Goal: Task Accomplishment & Management: Complete application form

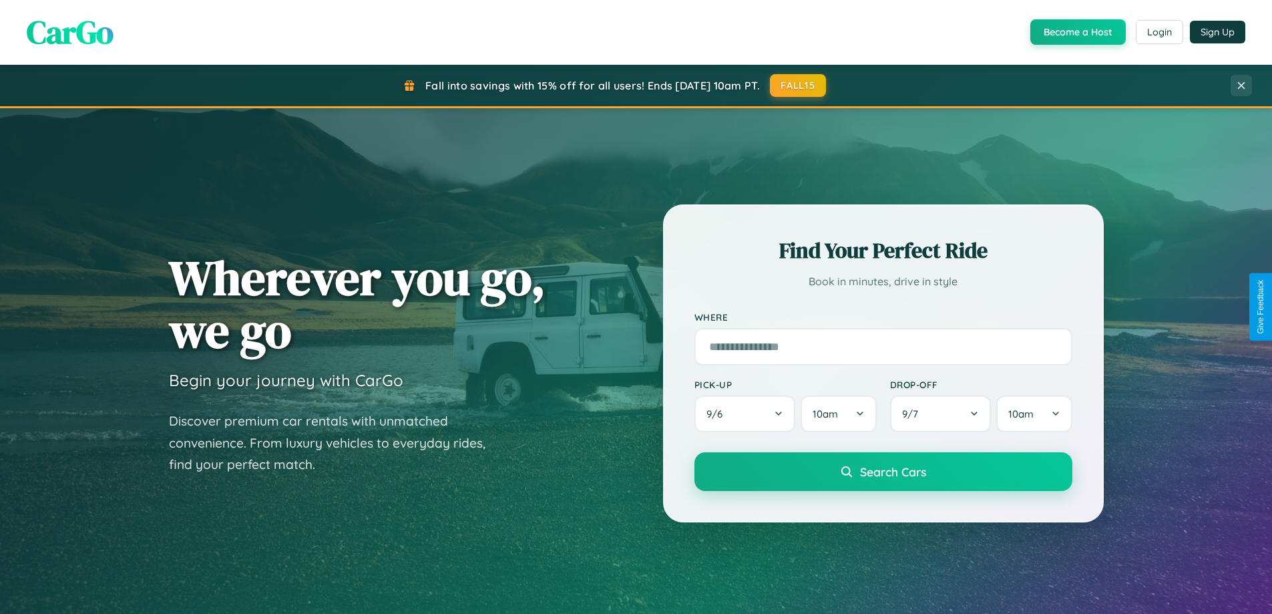
scroll to position [2569, 0]
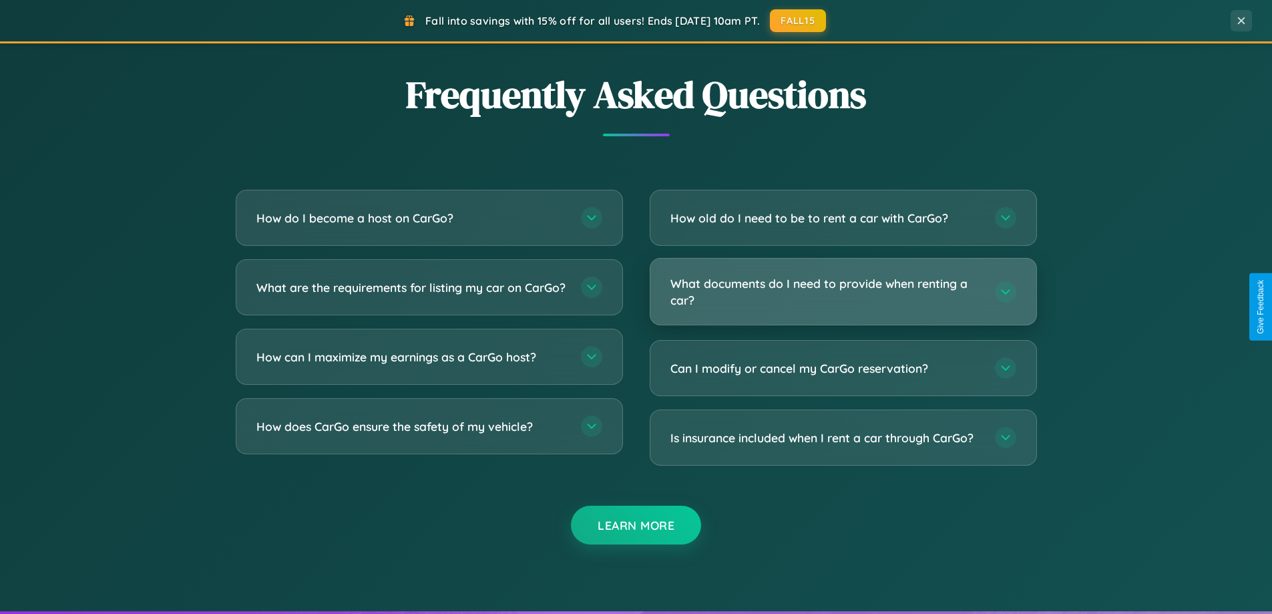
click at [843, 291] on h3 "What documents do I need to provide when renting a car?" at bounding box center [825, 291] width 311 height 33
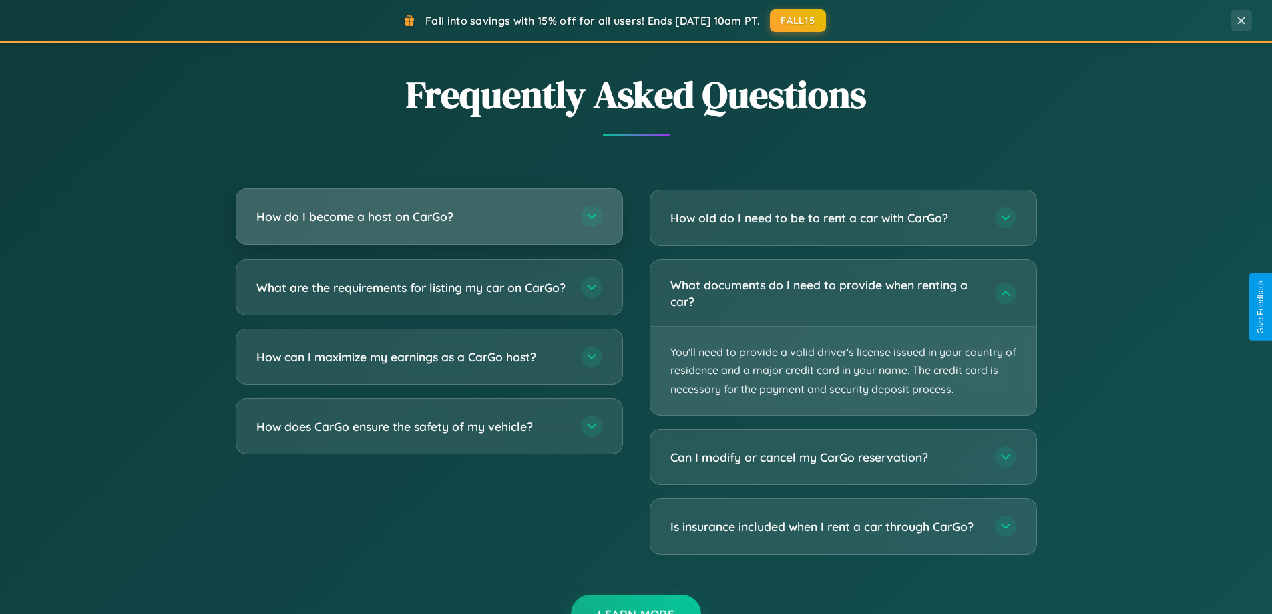
click at [429, 216] on h3 "How do I become a host on CarGo?" at bounding box center [411, 216] width 311 height 17
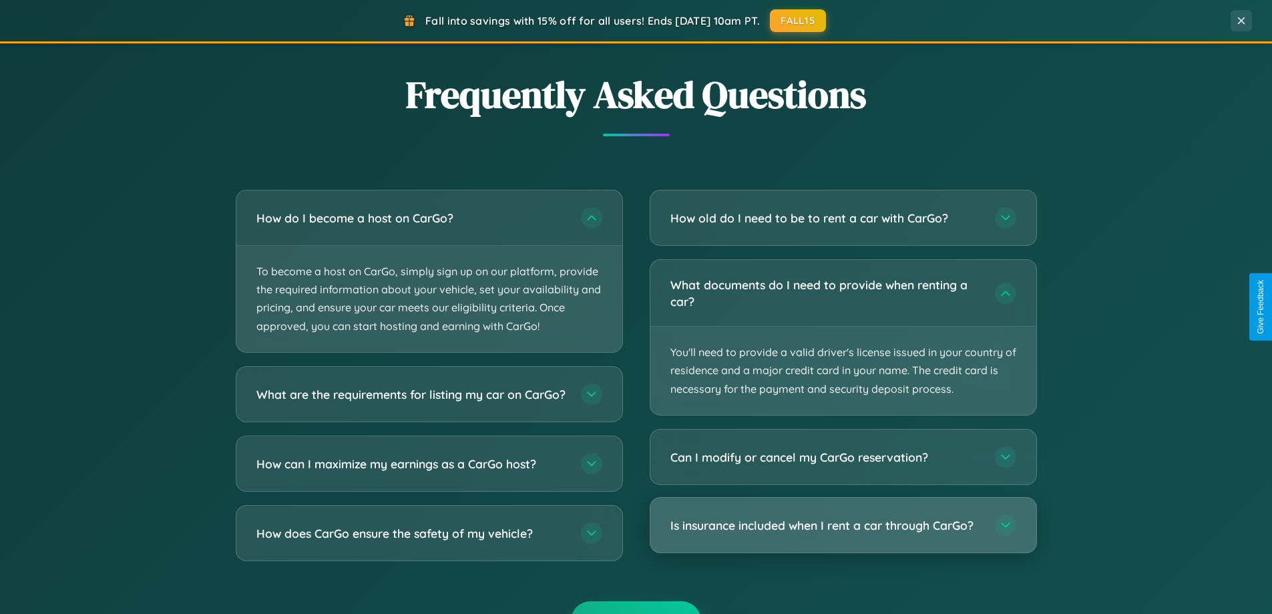
click at [843, 525] on h3 "Is insurance included when I rent a car through CarGo?" at bounding box center [825, 525] width 311 height 17
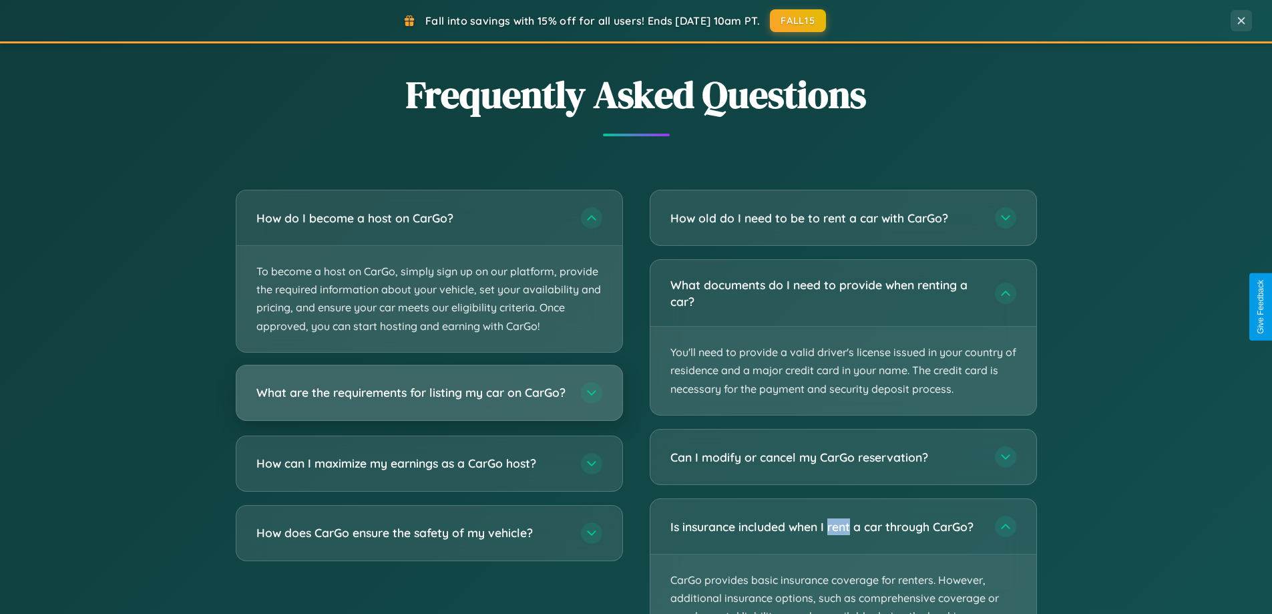
click at [429, 398] on h3 "What are the requirements for listing my car on CarGo?" at bounding box center [411, 392] width 311 height 17
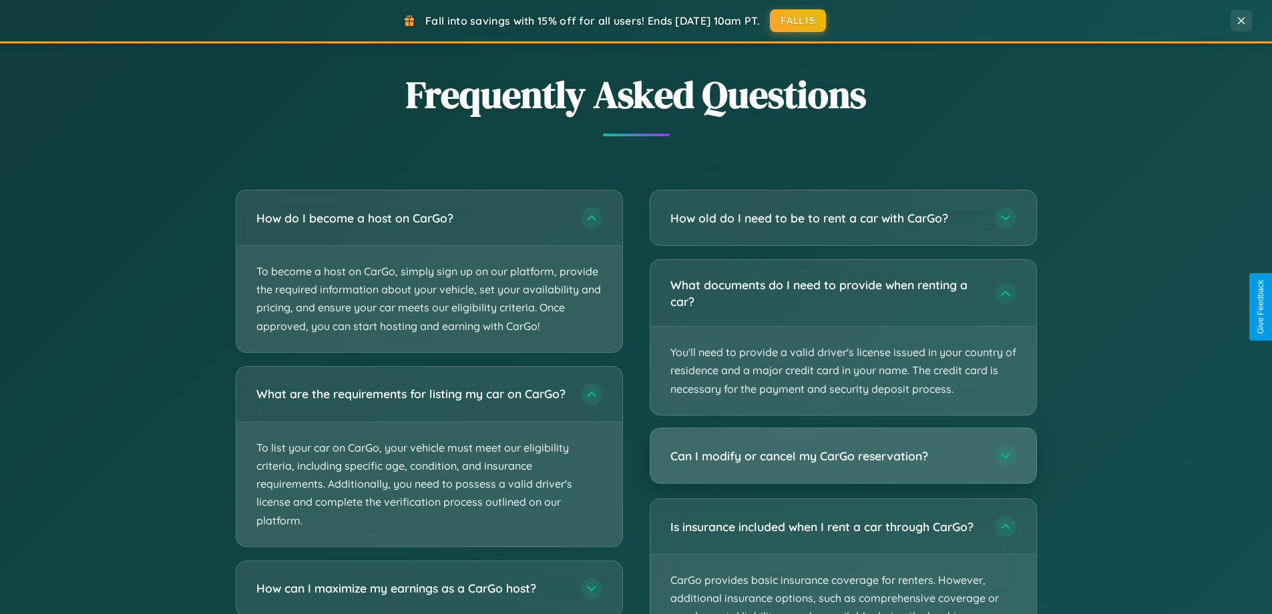
click at [843, 455] on h3 "Can I modify or cancel my CarGo reservation?" at bounding box center [825, 455] width 311 height 17
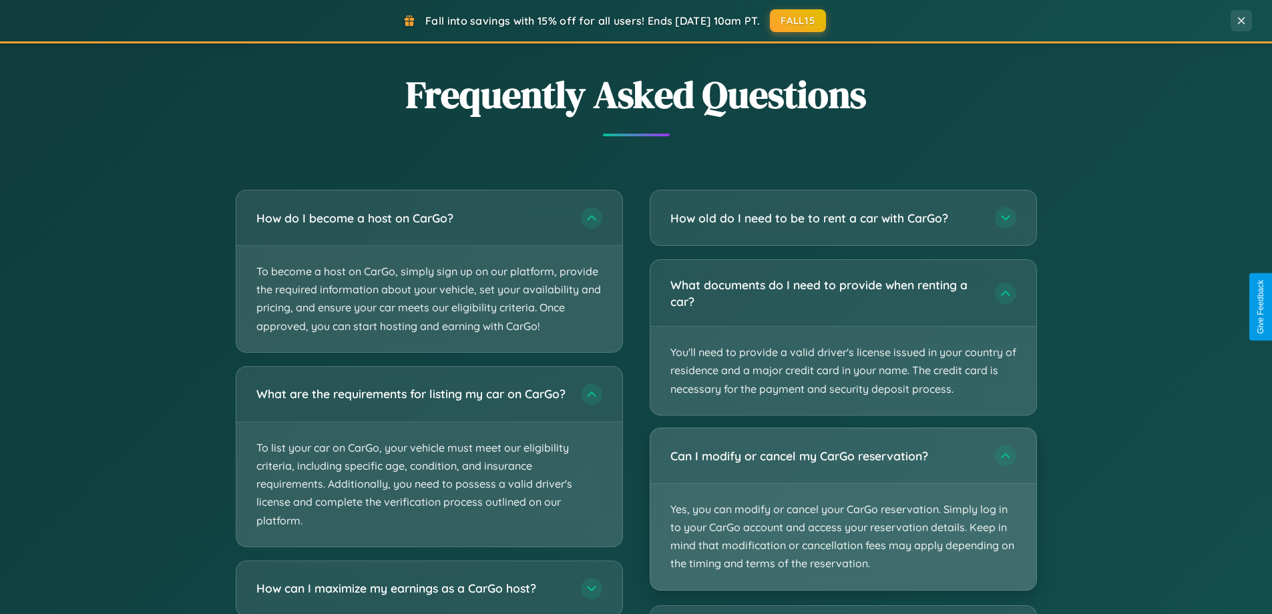
click at [843, 508] on p "Yes, you can modify or cancel your CarGo reservation. Simply log in to your Car…" at bounding box center [843, 536] width 386 height 106
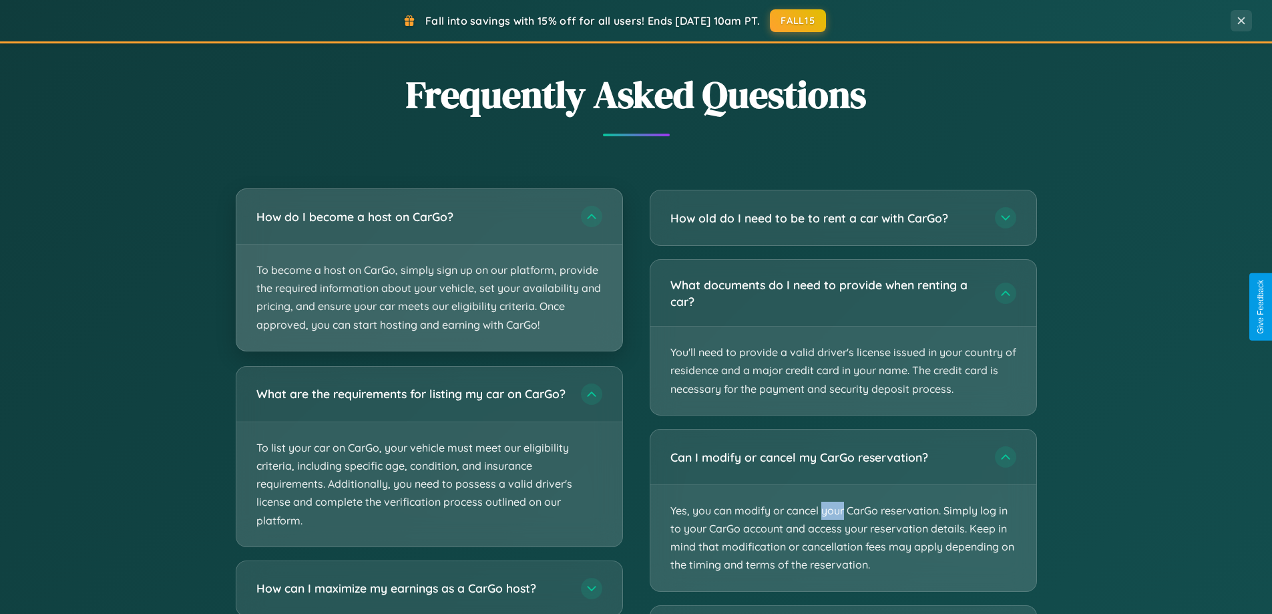
click at [429, 270] on p "To become a host on CarGo, simply sign up on our platform, provide the required…" at bounding box center [429, 297] width 386 height 106
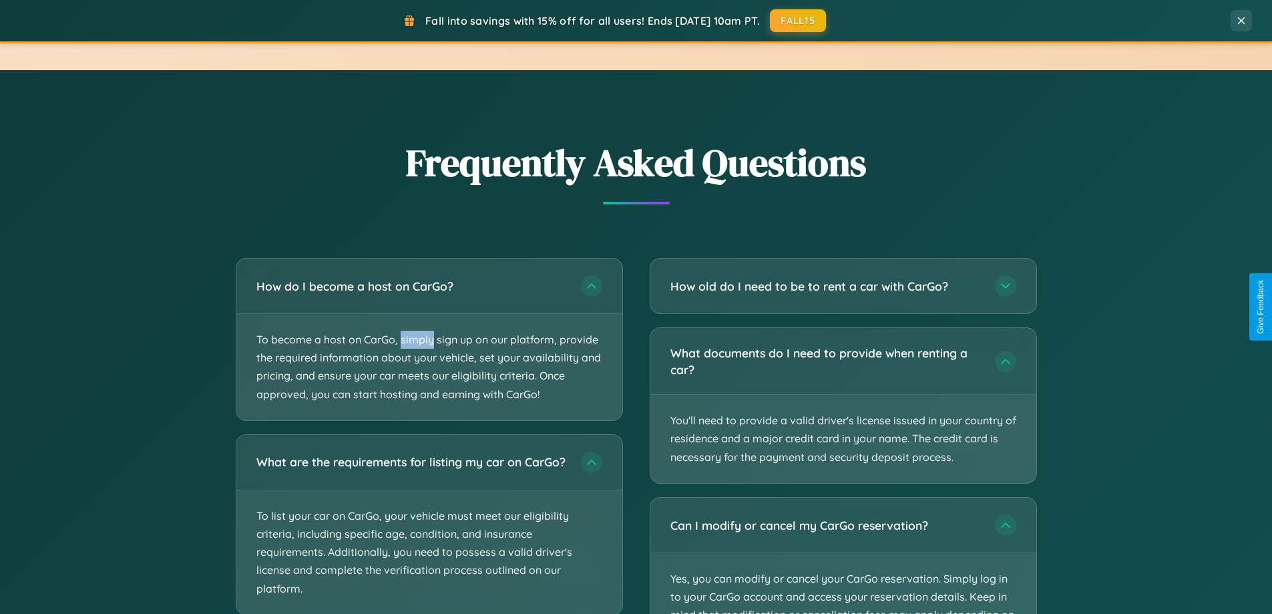
scroll to position [0, 0]
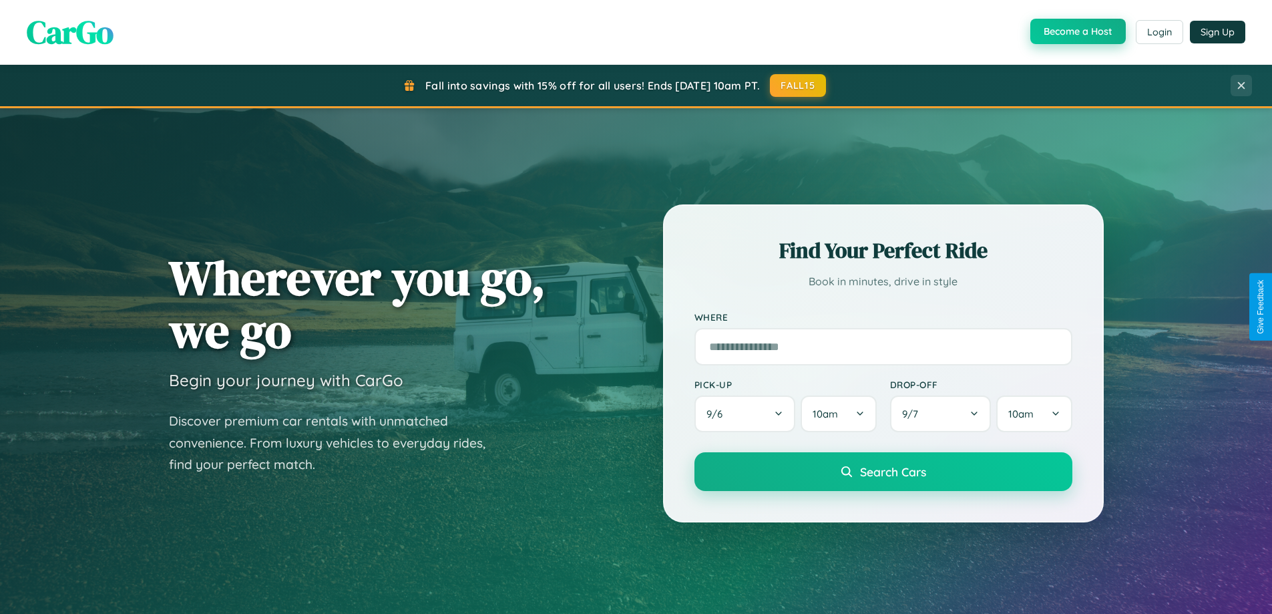
click at [1076, 32] on button "Become a Host" at bounding box center [1077, 31] width 95 height 25
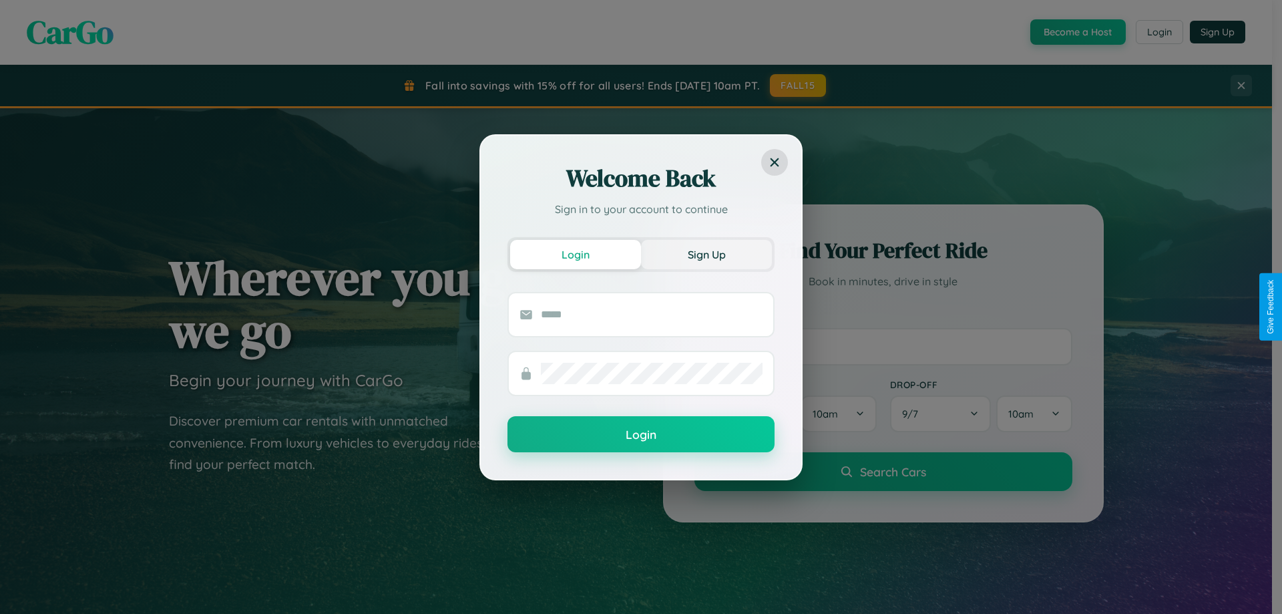
click at [706, 254] on button "Sign Up" at bounding box center [706, 254] width 131 height 29
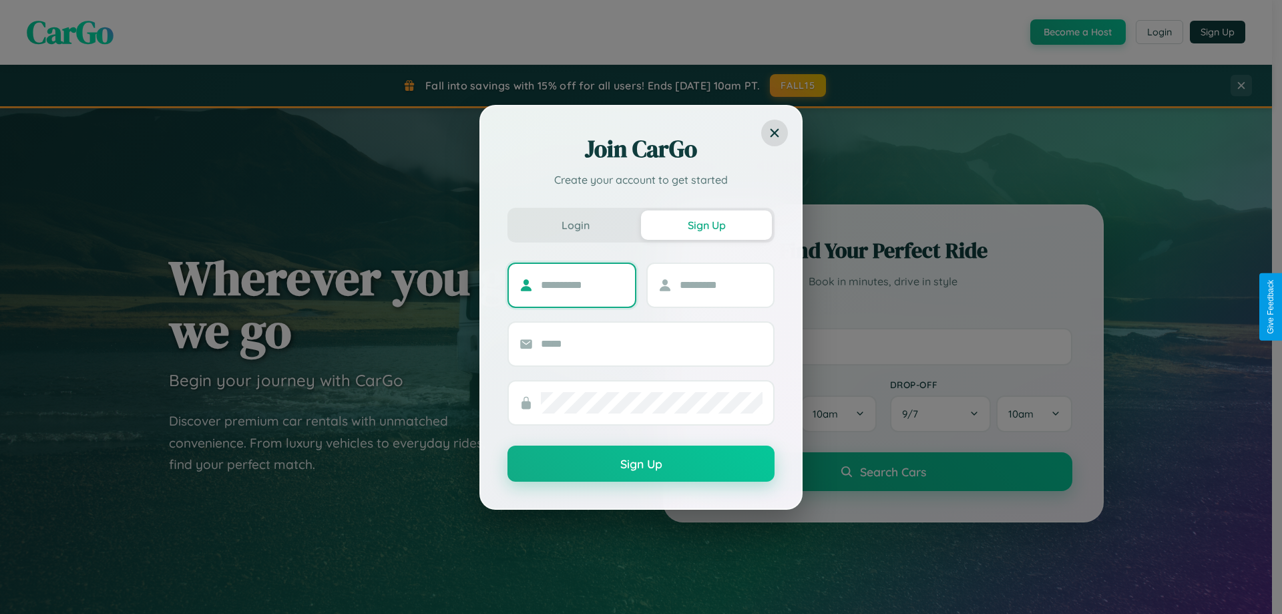
click at [582, 284] on input "text" at bounding box center [582, 284] width 83 height 21
type input "*****"
click at [720, 284] on input "text" at bounding box center [721, 284] width 83 height 21
type input "******"
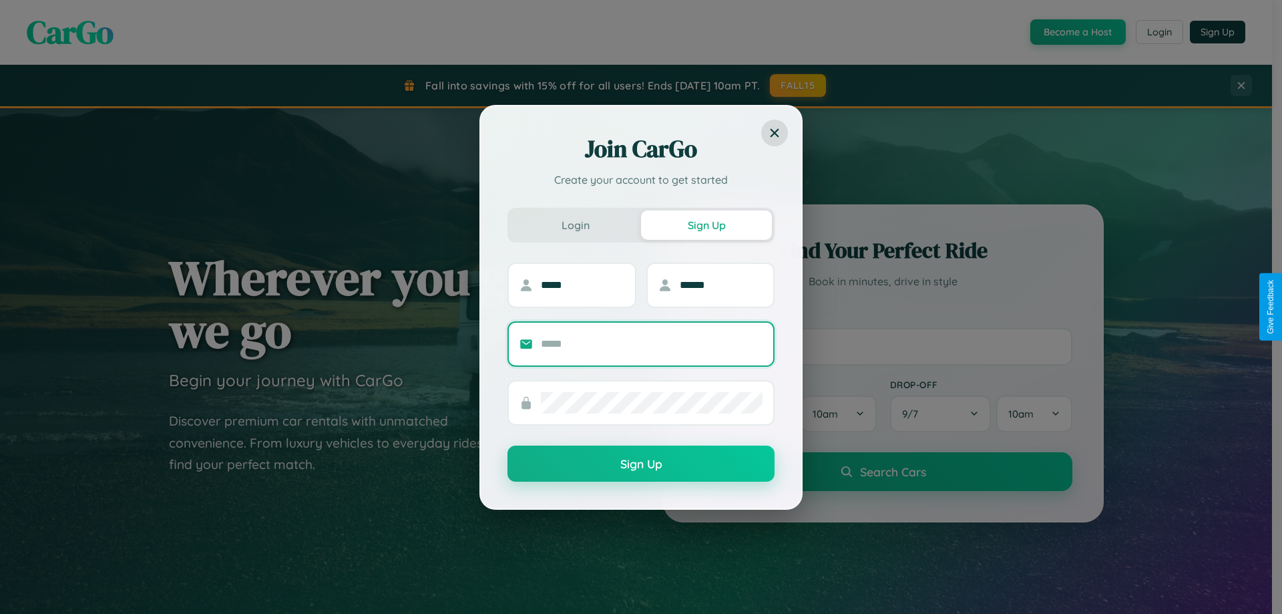
click at [652, 343] on input "text" at bounding box center [652, 343] width 222 height 21
type input "**********"
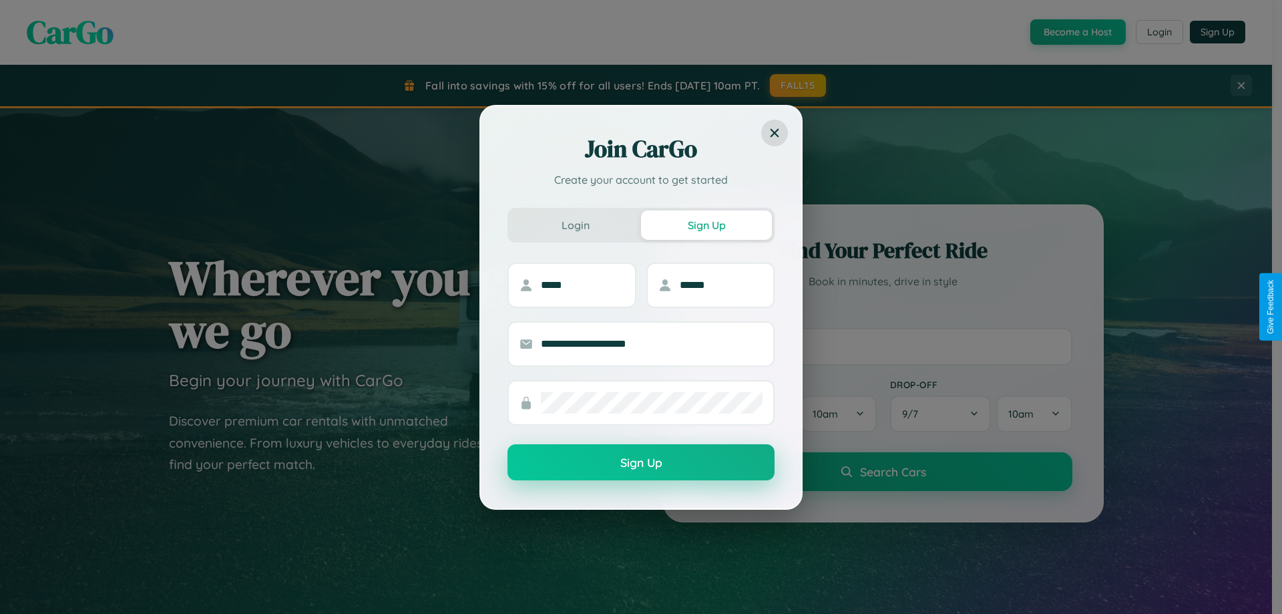
click at [641, 463] on button "Sign Up" at bounding box center [640, 462] width 267 height 36
